Goal: Transaction & Acquisition: Purchase product/service

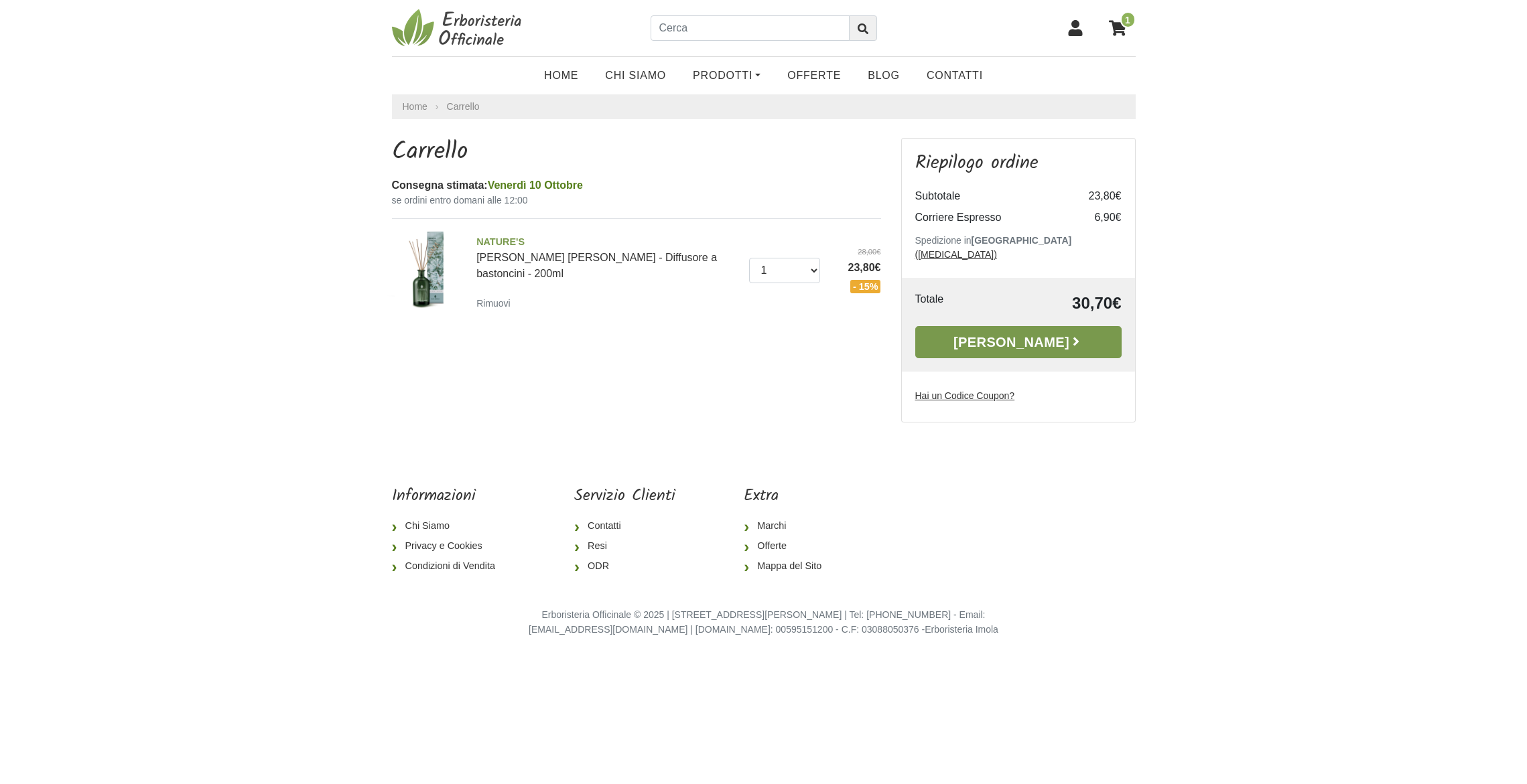
click at [1045, 327] on link "[PERSON_NAME]" at bounding box center [1018, 342] width 206 height 32
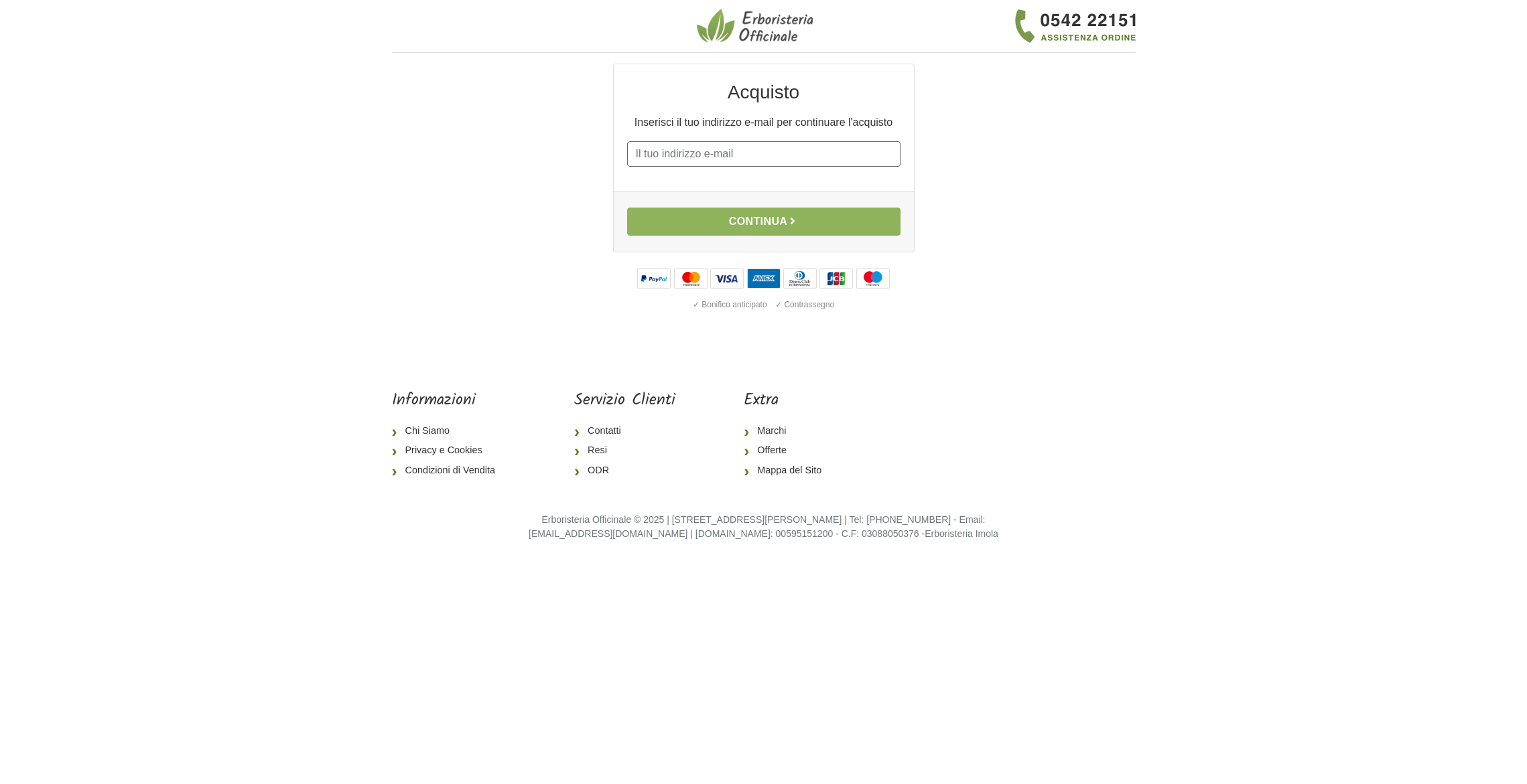
click at [689, 159] on input "E-mail" at bounding box center [764, 154] width 273 height 26
type input "emanuelascudiero@protonmail.com"
click at [772, 219] on button "Continua" at bounding box center [764, 222] width 273 height 28
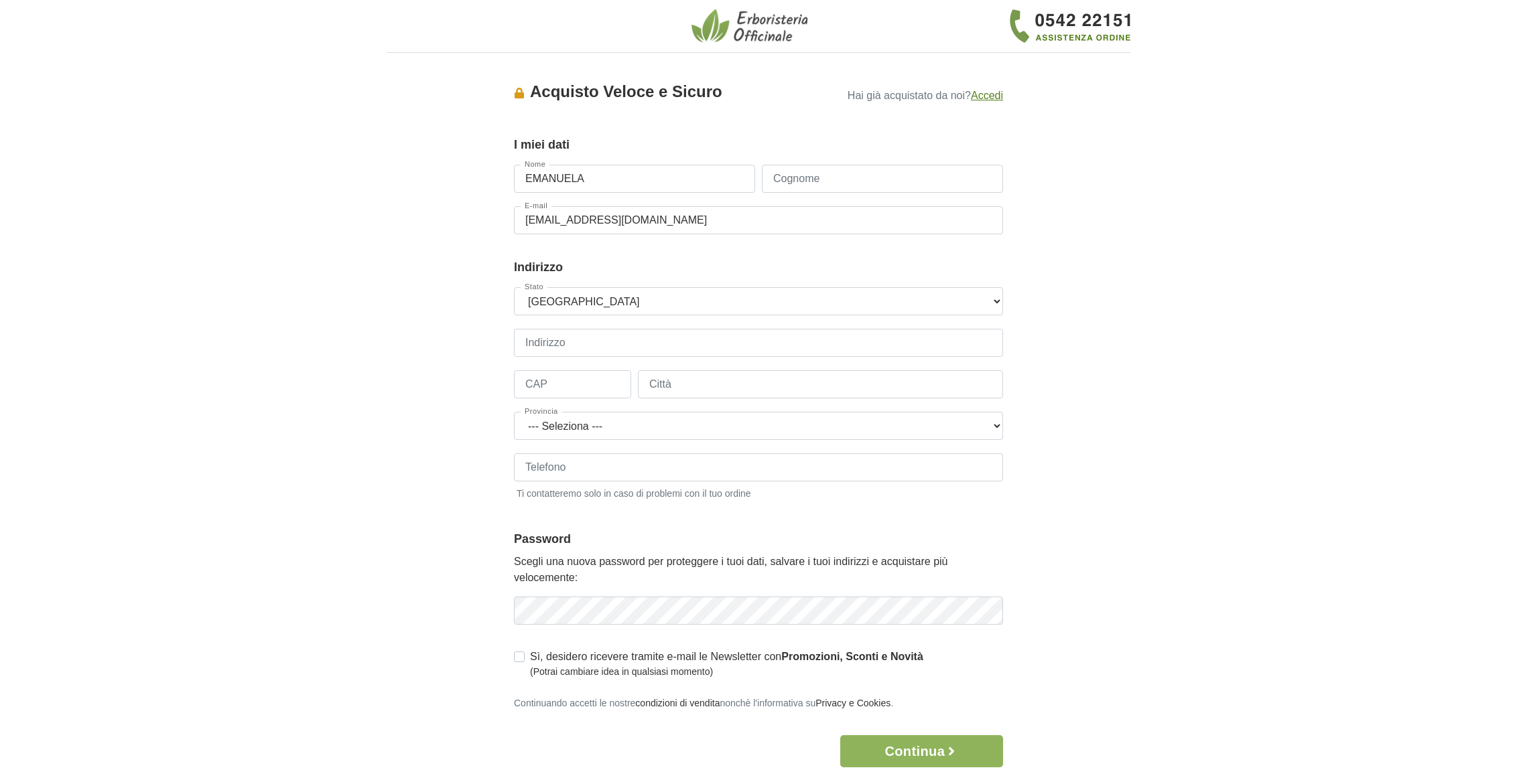
type input "EMANUELA"
click at [795, 183] on input "Cognome" at bounding box center [882, 179] width 241 height 28
type input "SCUDIERO"
click at [546, 343] on input "Indirizzo" at bounding box center [759, 343] width 489 height 28
type input "VIA TRENTO 19"
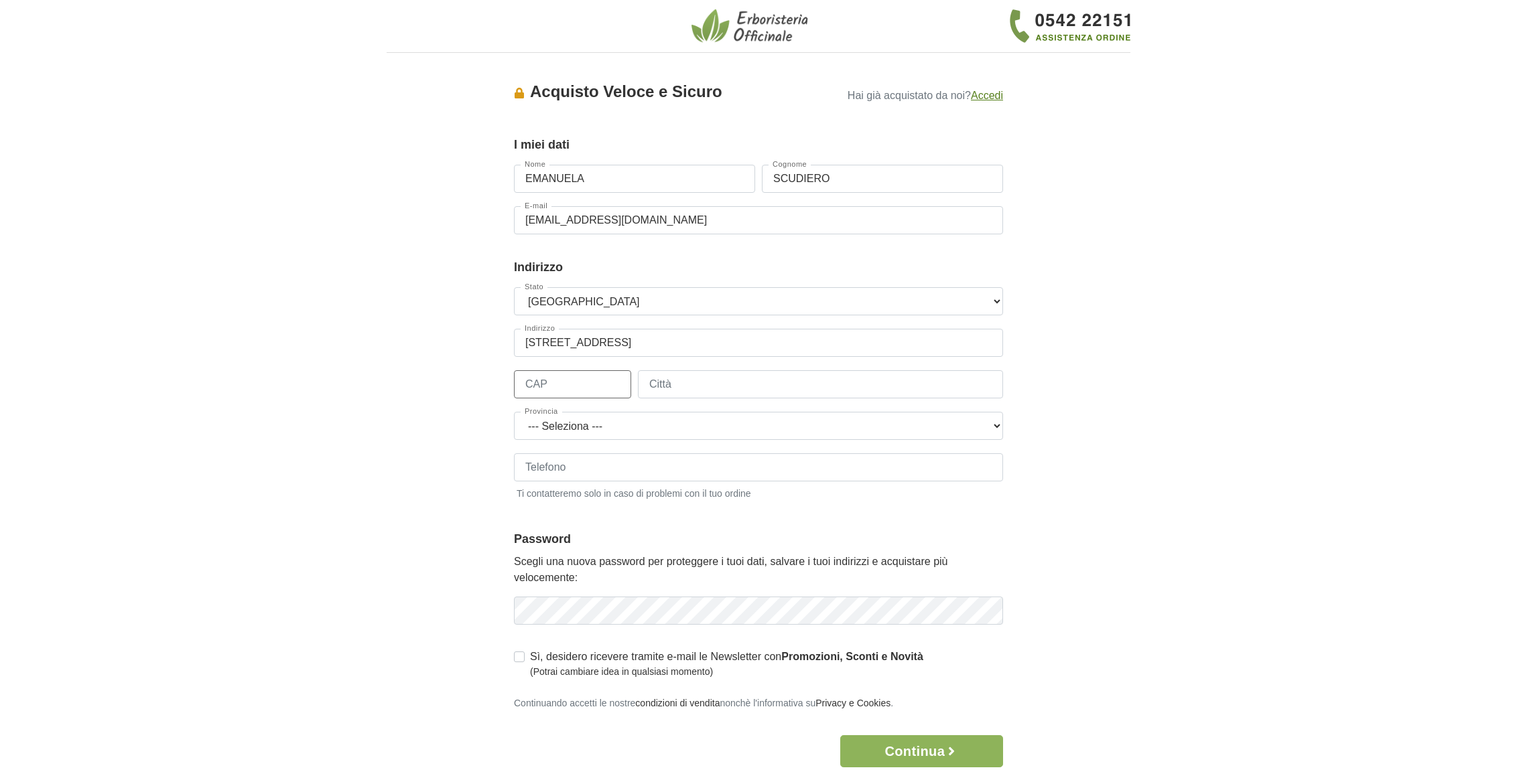
click at [542, 385] on input "CAP" at bounding box center [573, 385] width 117 height 28
type input "21020"
click at [707, 389] on input "Città" at bounding box center [821, 385] width 366 height 28
type input "BREBBIA"
click at [995, 426] on select "--- Seleziona --- Agrigento Alessandria Ancona Aosta Arezzo Ascoli Piceno Asti …" at bounding box center [759, 426] width 489 height 28
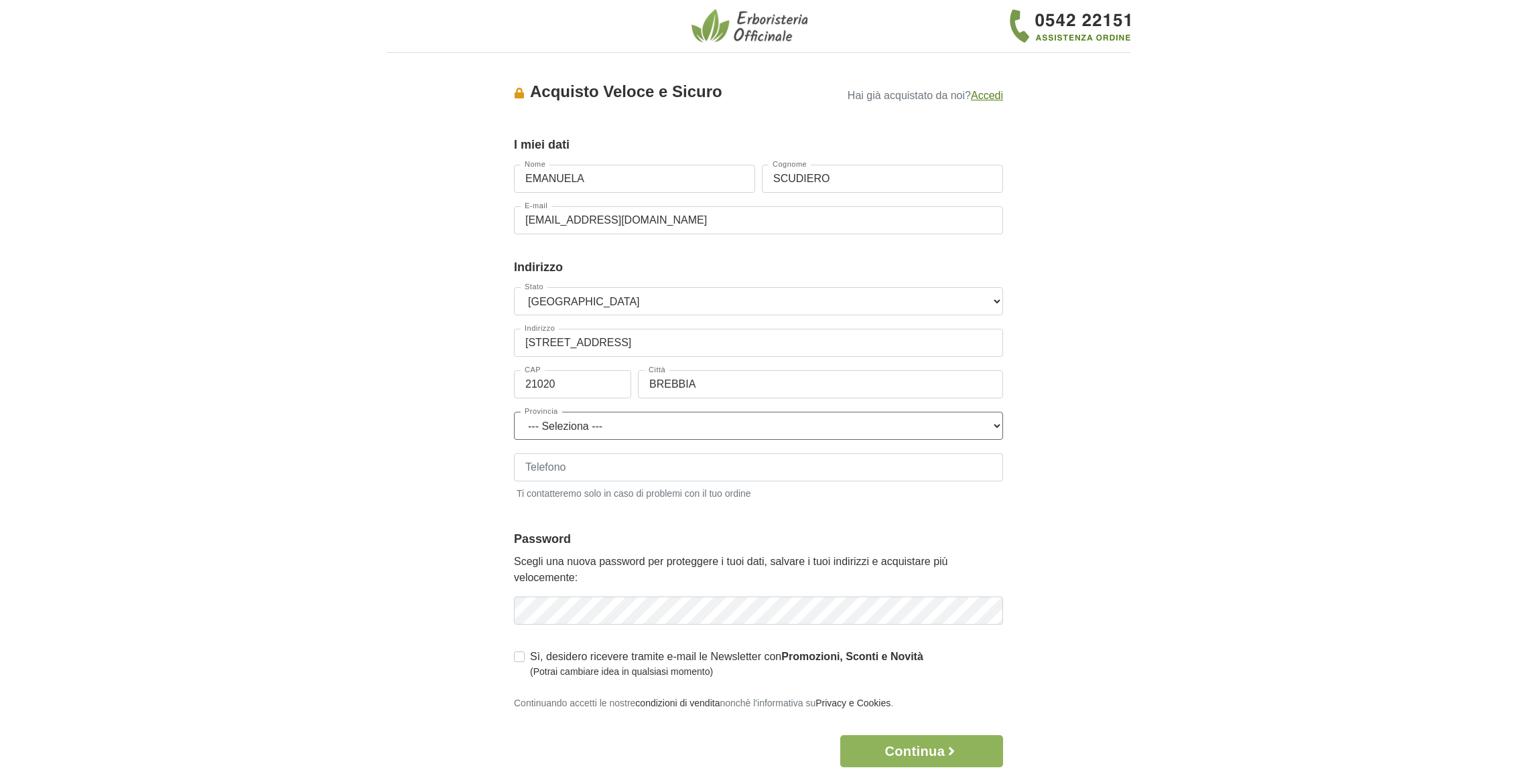
select select "3941"
click at [514, 412] on select "--- Seleziona --- Agrigento Alessandria Ancona Aosta Arezzo Ascoli Piceno Asti …" at bounding box center [759, 426] width 489 height 28
click at [765, 470] on input "Telefono" at bounding box center [759, 468] width 489 height 28
type input "3394679772"
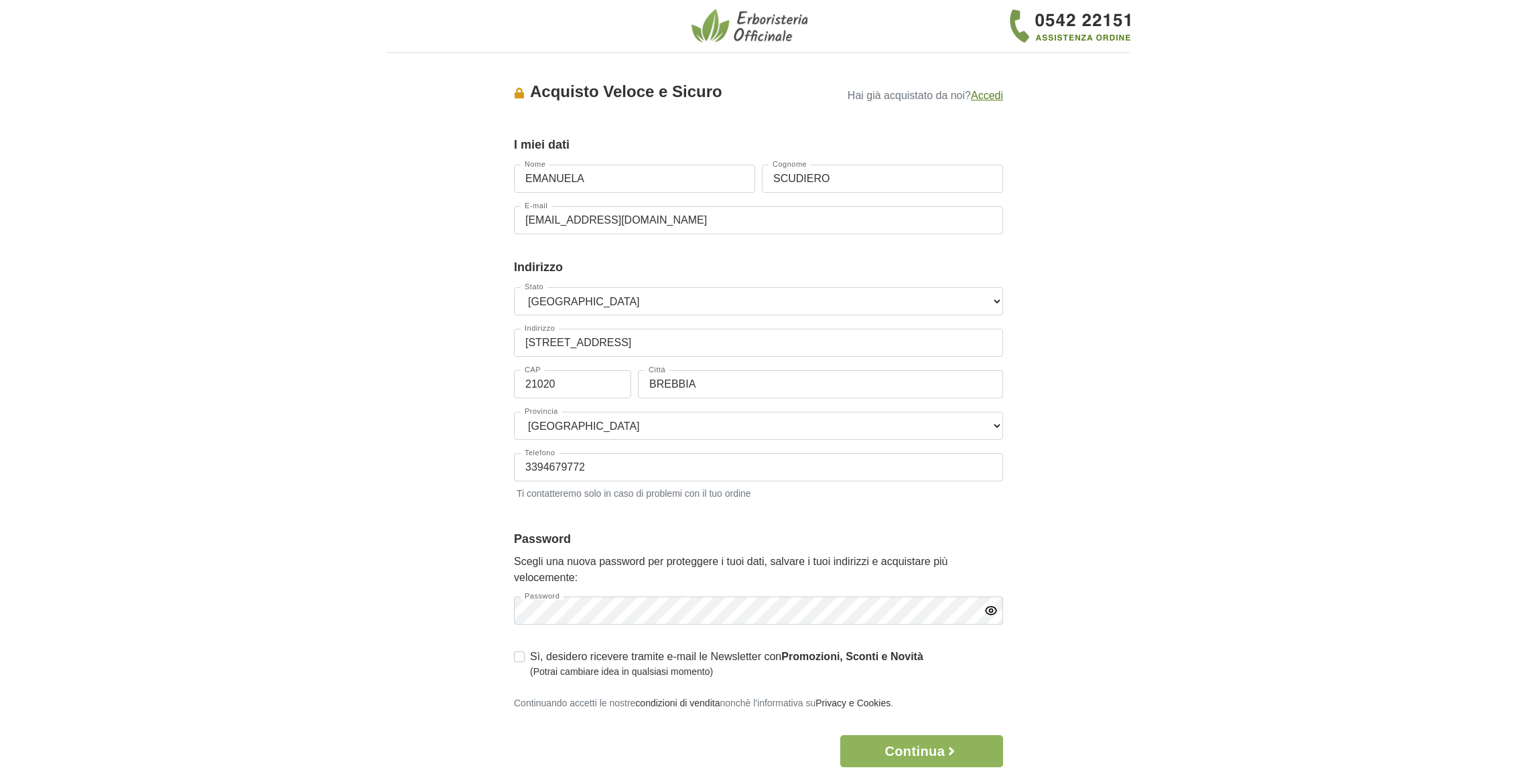
click at [530, 658] on label "Sì, desidero ricevere tramite e-mail le Newsletter con Promozioni, Sconti e Nov…" at bounding box center [726, 664] width 393 height 30
click at [522, 658] on input "Sì, desidero ricevere tramite e-mail le Newsletter con Promozioni, Sconti e Nov…" at bounding box center [519, 655] width 11 height 14
click at [530, 656] on label "Sì, desidero ricevere tramite e-mail le Newsletter con Promozioni, Sconti e Nov…" at bounding box center [726, 664] width 393 height 30
click at [518, 656] on input "Sì, desidero ricevere tramite e-mail le Newsletter con Promozioni, Sconti e Nov…" at bounding box center [519, 655] width 11 height 14
checkbox input "false"
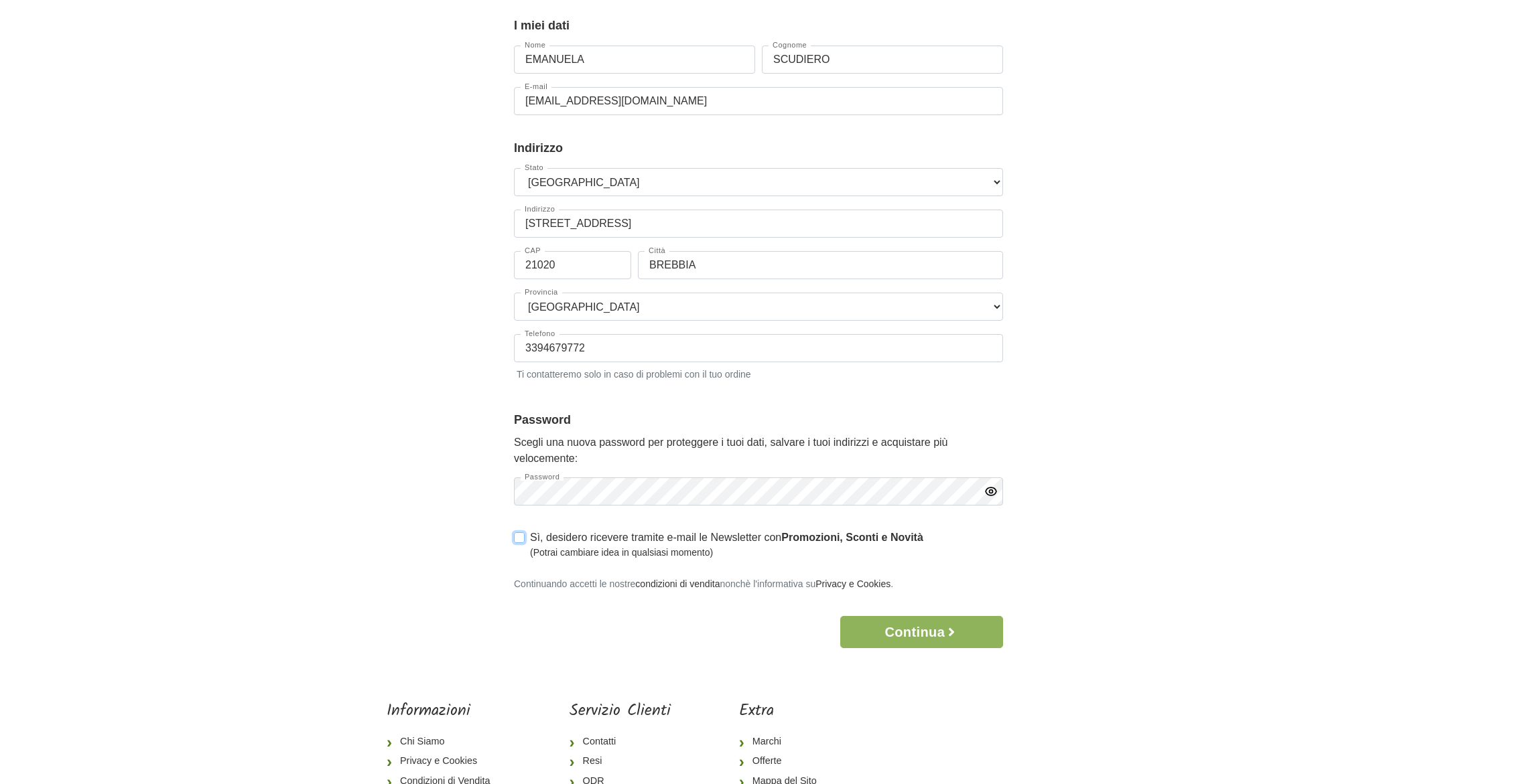
scroll to position [119, 0]
click at [919, 633] on button "Continua" at bounding box center [922, 632] width 163 height 32
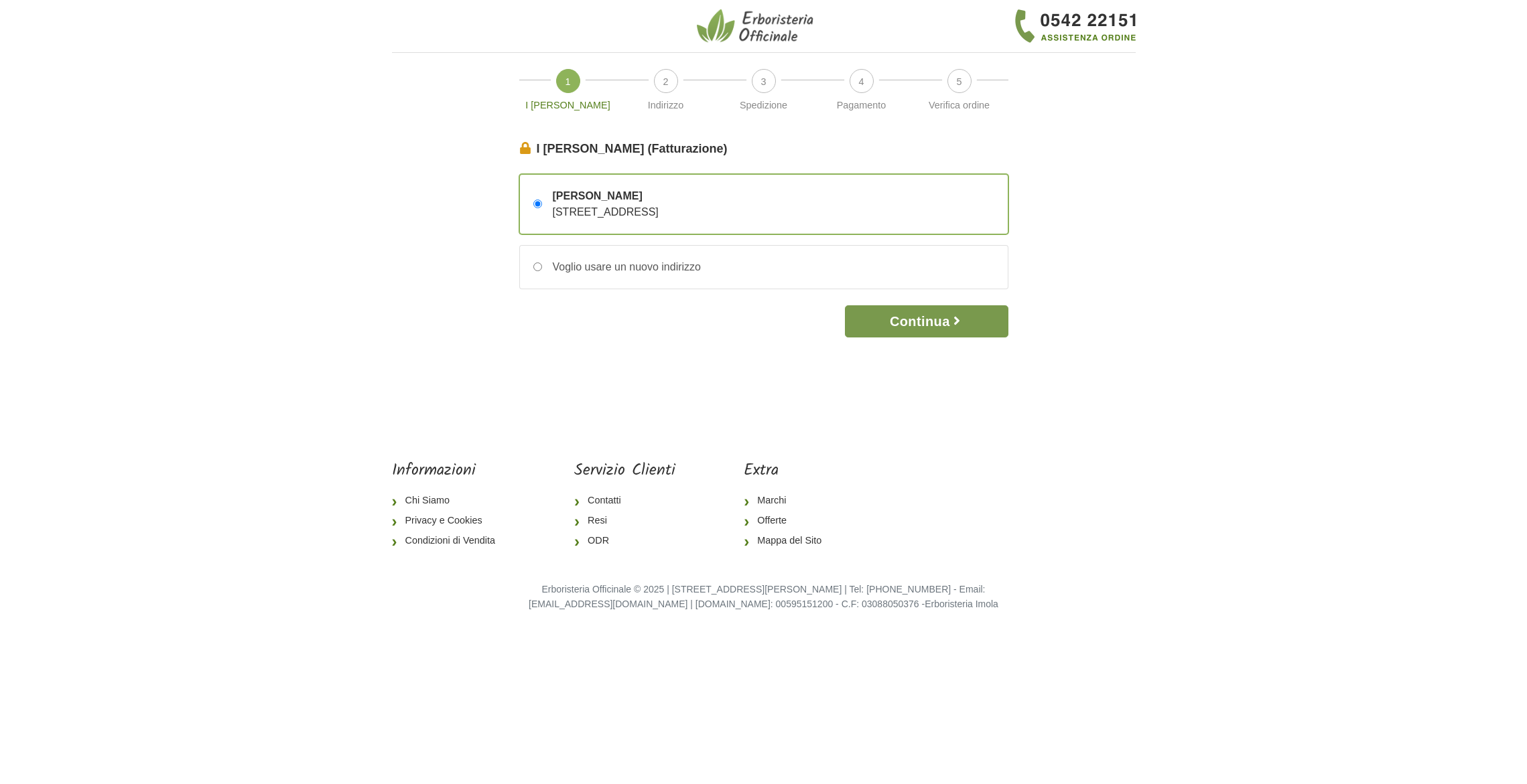
click at [922, 323] on button "Continua" at bounding box center [926, 321] width 163 height 32
click at [926, 321] on button "Continua" at bounding box center [926, 321] width 163 height 32
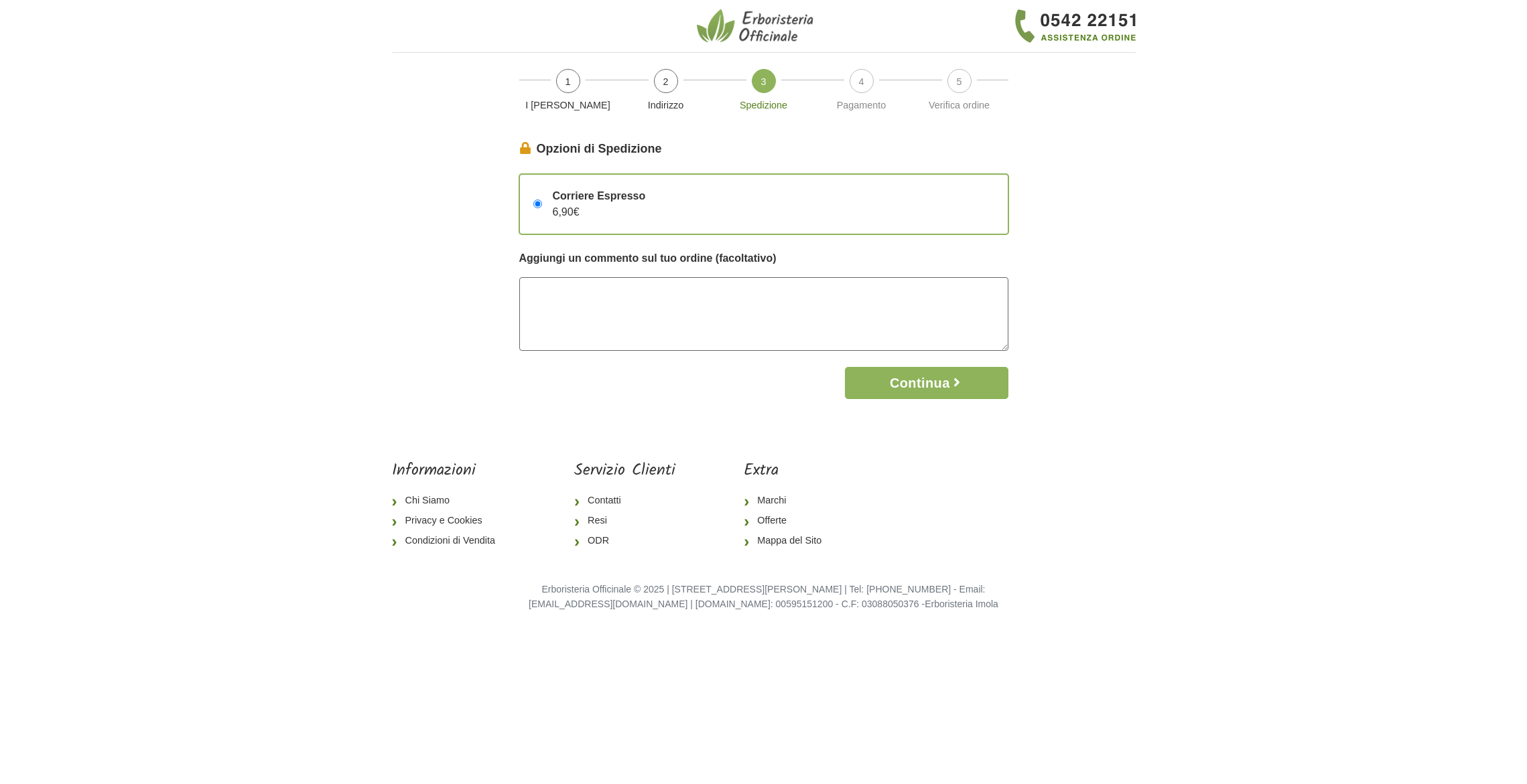
click at [581, 290] on textarea at bounding box center [764, 314] width 489 height 74
type textarea "si prega di evadere l'ordine prima possibile"
click at [914, 379] on button "Continua" at bounding box center [926, 382] width 163 height 32
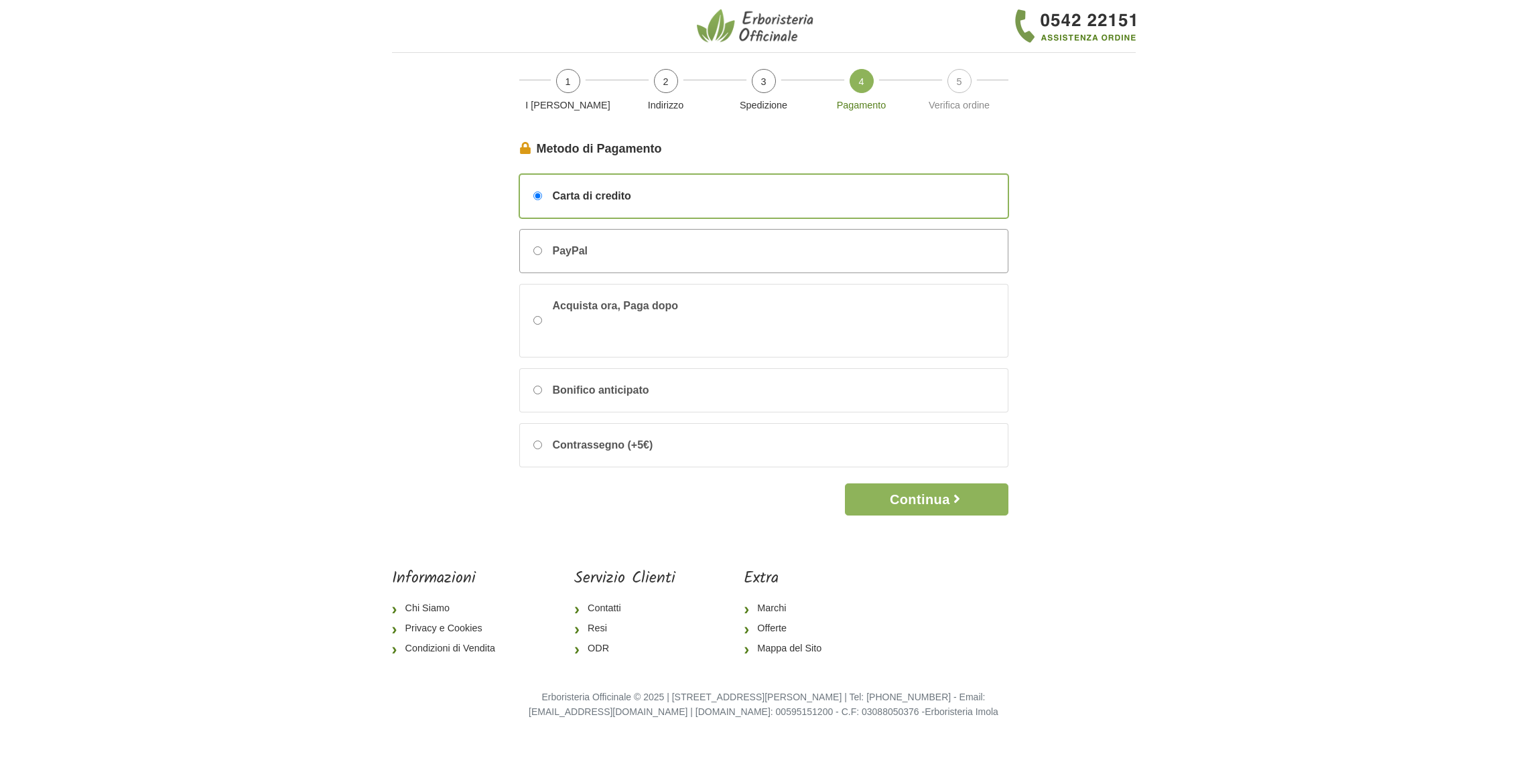
click at [538, 251] on input "PayPal" at bounding box center [538, 251] width 9 height 9
radio input "true"
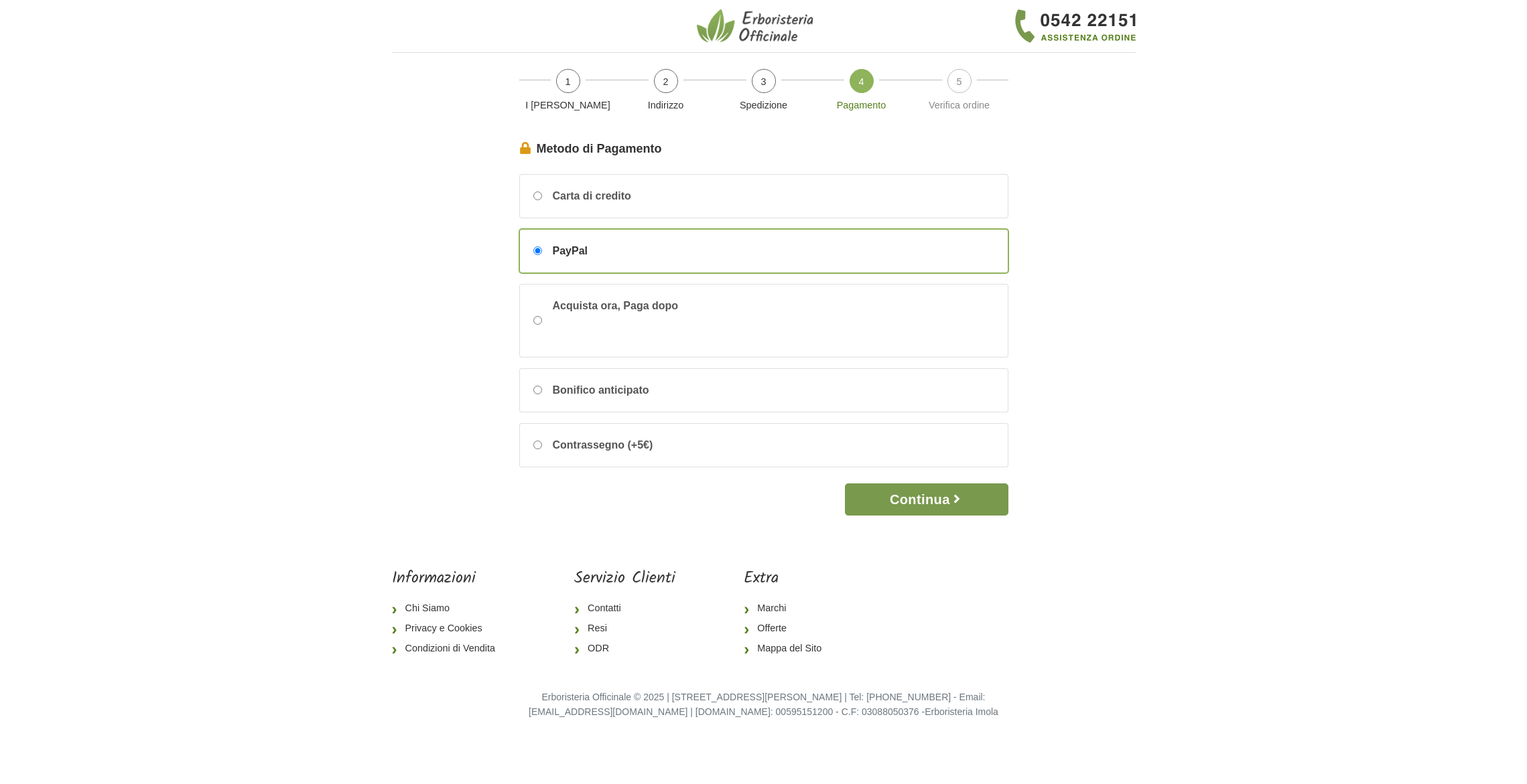
click at [923, 502] on button "Continua" at bounding box center [926, 499] width 163 height 32
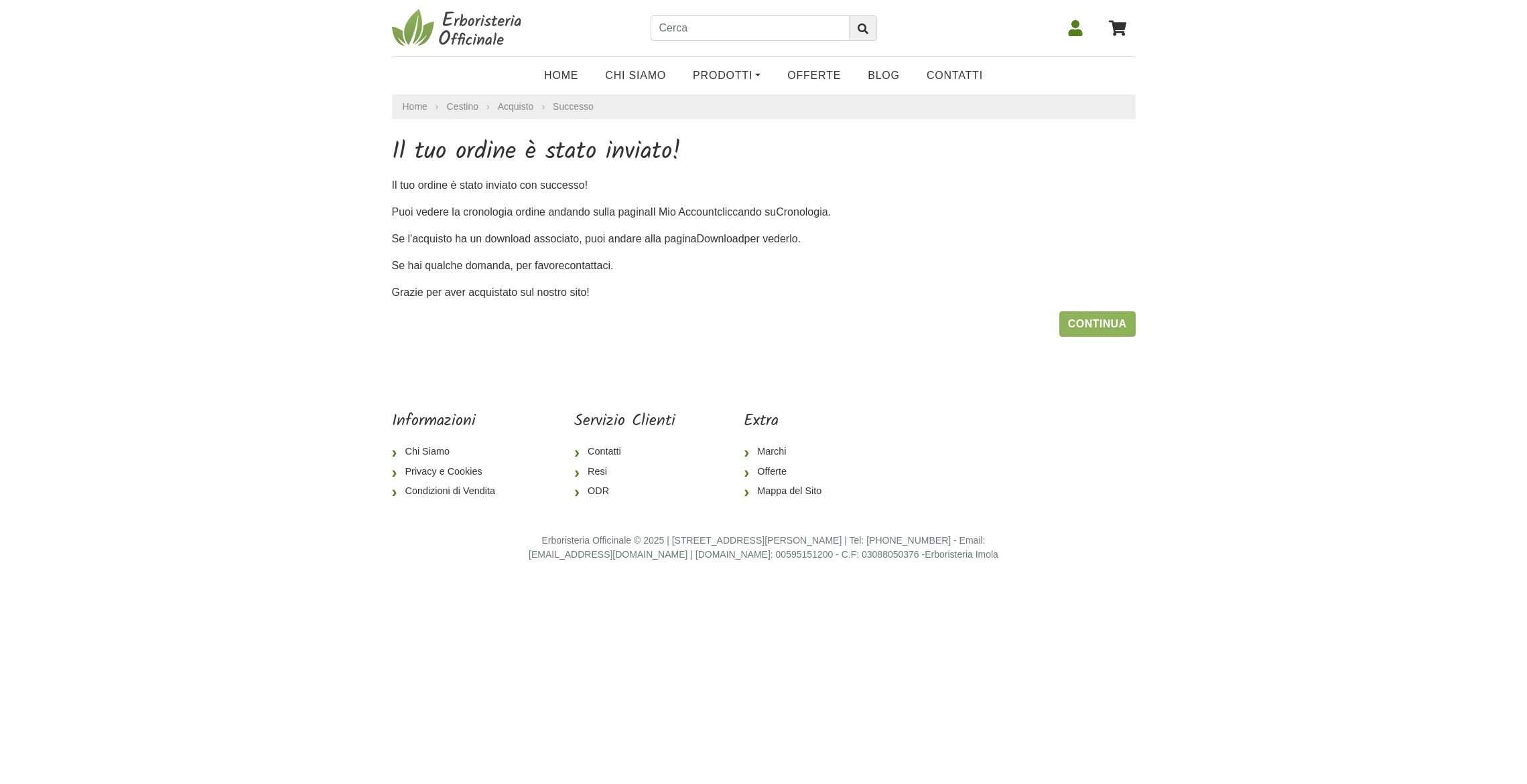
click at [1074, 32] on icon at bounding box center [1075, 28] width 14 height 16
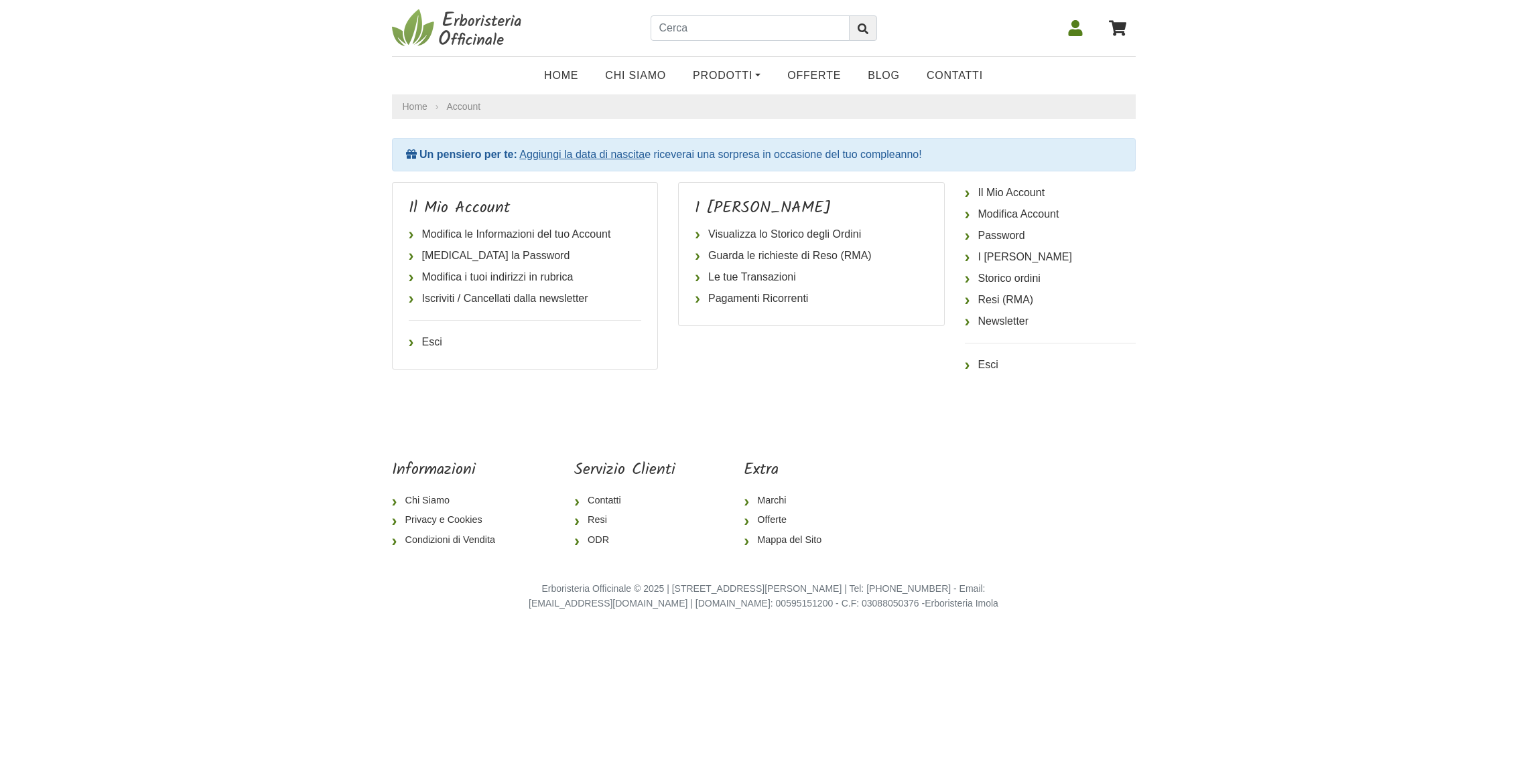
click at [587, 150] on link "Aggiungi la data di nascita" at bounding box center [582, 154] width 125 height 11
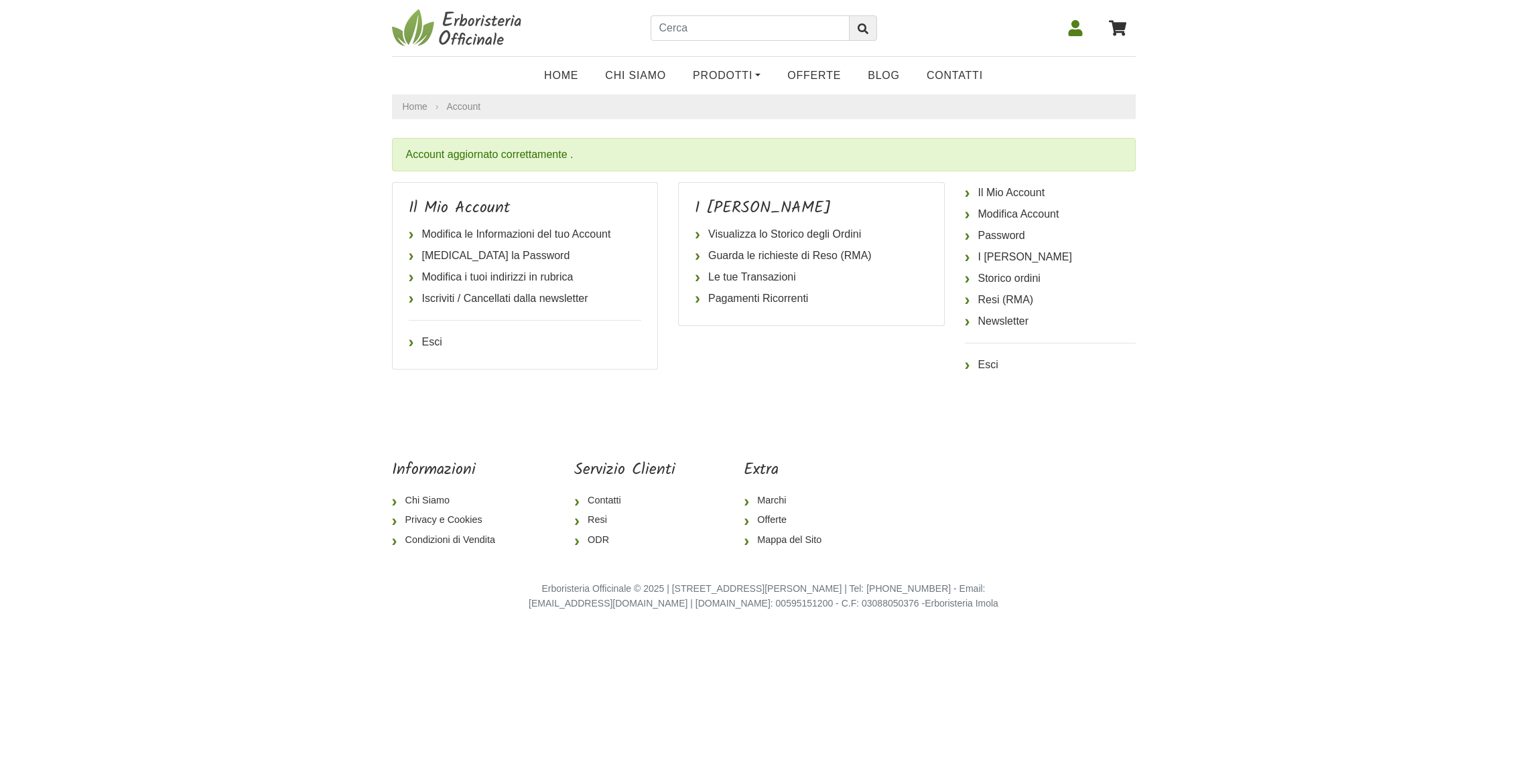
click at [1077, 25] on icon at bounding box center [1075, 28] width 14 height 16
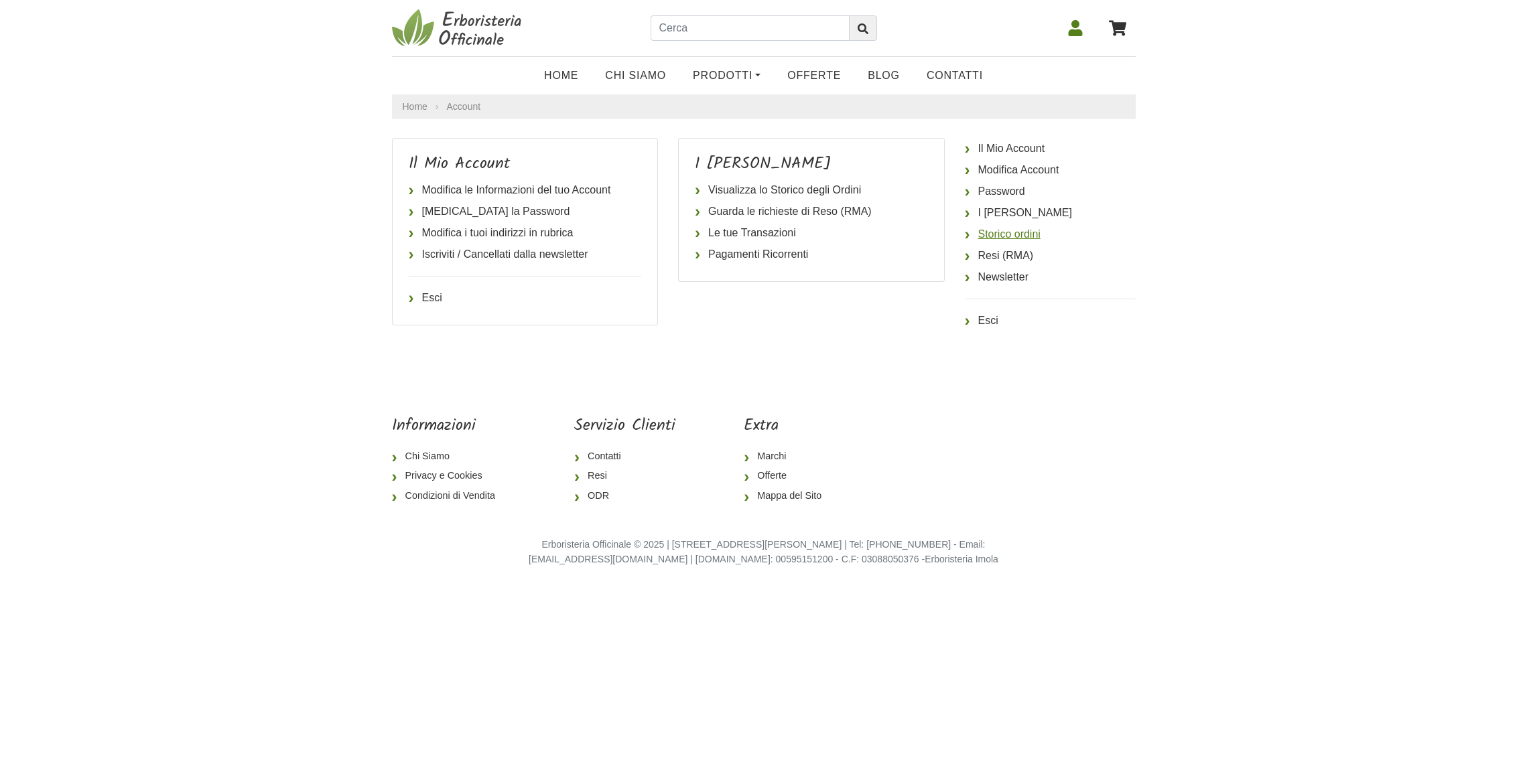
click at [1024, 233] on link "Storico ordini" at bounding box center [1050, 235] width 171 height 21
